Goal: Obtain resource: Obtain resource

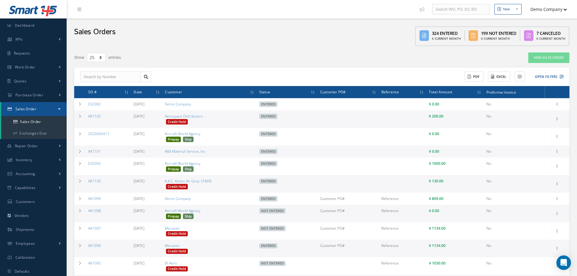
select select "25"
click at [54, 134] on link "Exchanges Due" at bounding box center [33, 133] width 65 height 12
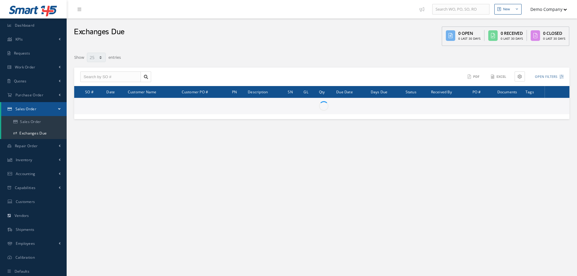
select select "25"
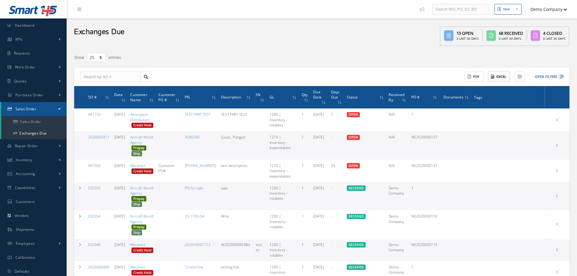
click at [502, 76] on button "Excel" at bounding box center [499, 76] width 22 height 11
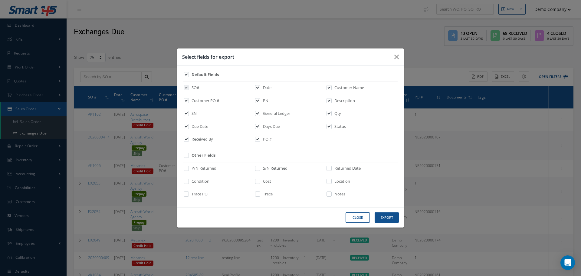
click at [452, 74] on div "Select fields for export Default Fields SO# Date Customer Name Customer PO # PN…" at bounding box center [290, 138] width 581 height 276
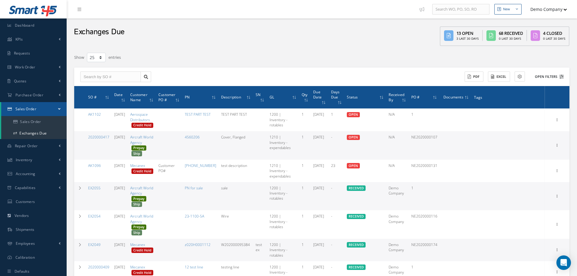
click at [546, 76] on button "Open Filters" at bounding box center [546, 77] width 34 height 10
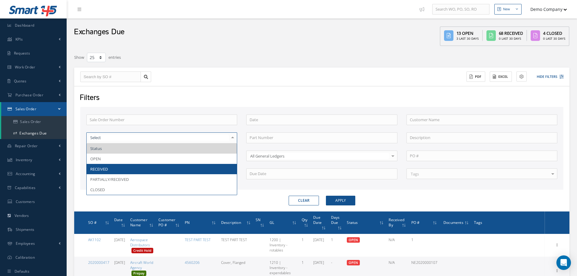
click at [180, 172] on span "RECEIVED" at bounding box center [162, 169] width 150 height 10
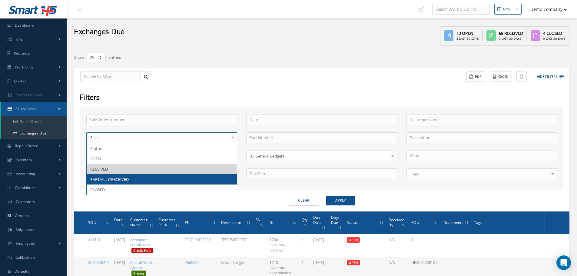
click at [171, 175] on span "PARTIALLY/RECEIVED" at bounding box center [162, 179] width 150 height 10
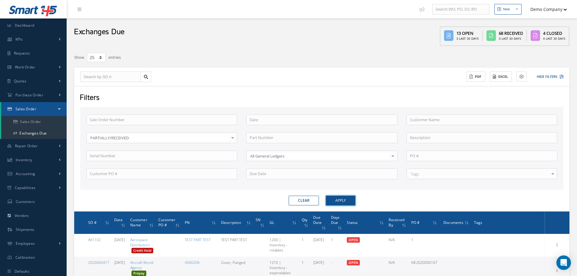
click at [347, 198] on button "Apply" at bounding box center [340, 201] width 29 height 10
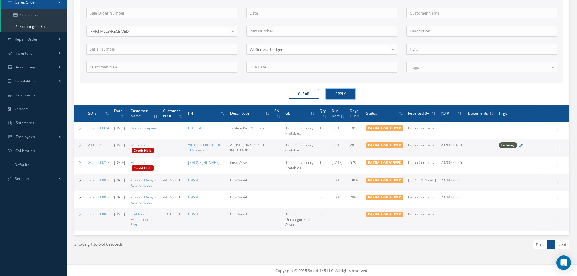
scroll to position [112, 0]
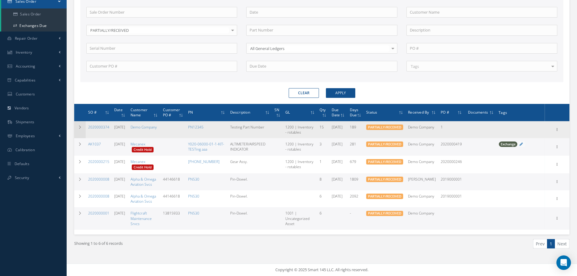
click at [77, 124] on td at bounding box center [80, 129] width 12 height 17
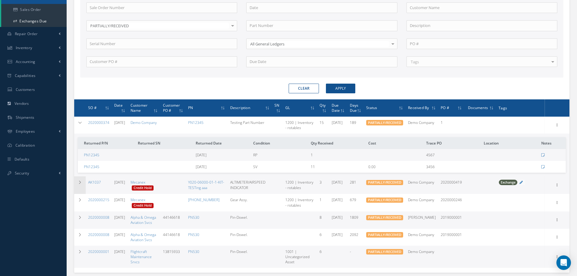
click at [78, 185] on td at bounding box center [80, 185] width 12 height 18
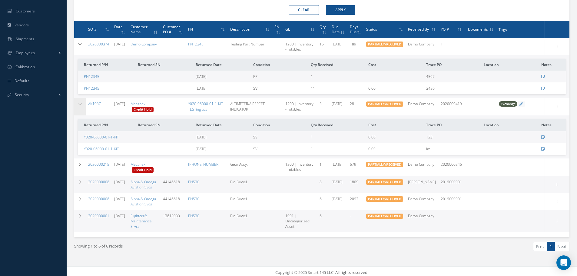
scroll to position [198, 0]
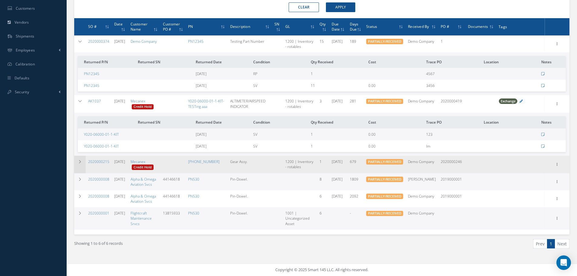
click at [84, 166] on td at bounding box center [80, 165] width 12 height 18
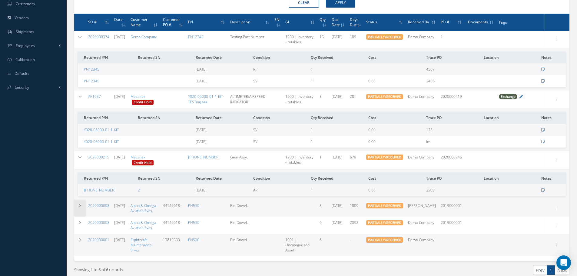
click at [82, 207] on icon at bounding box center [80, 206] width 4 height 4
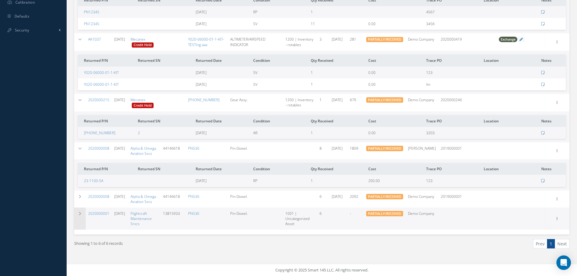
scroll to position [258, 0]
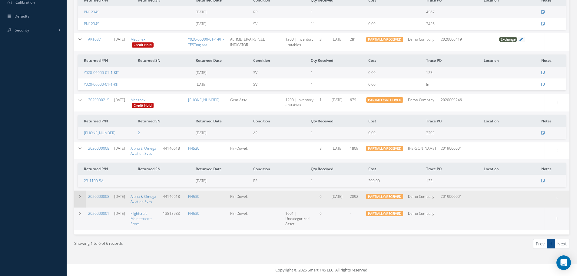
click at [82, 200] on td at bounding box center [80, 198] width 12 height 17
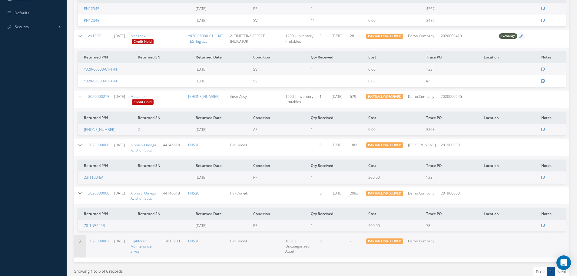
click at [83, 246] on td at bounding box center [80, 246] width 12 height 22
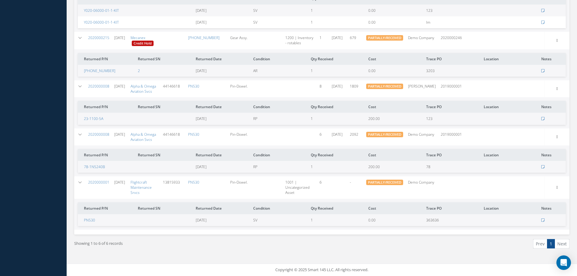
scroll to position [321, 0]
click at [356, 254] on div "Showing 1 to 6 of 6 records Prev 1 Next" at bounding box center [322, 248] width 504 height 29
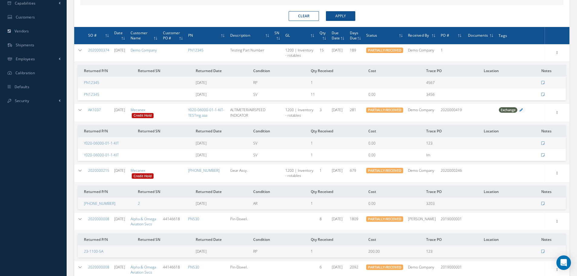
scroll to position [170, 0]
